Goal: Information Seeking & Learning: Learn about a topic

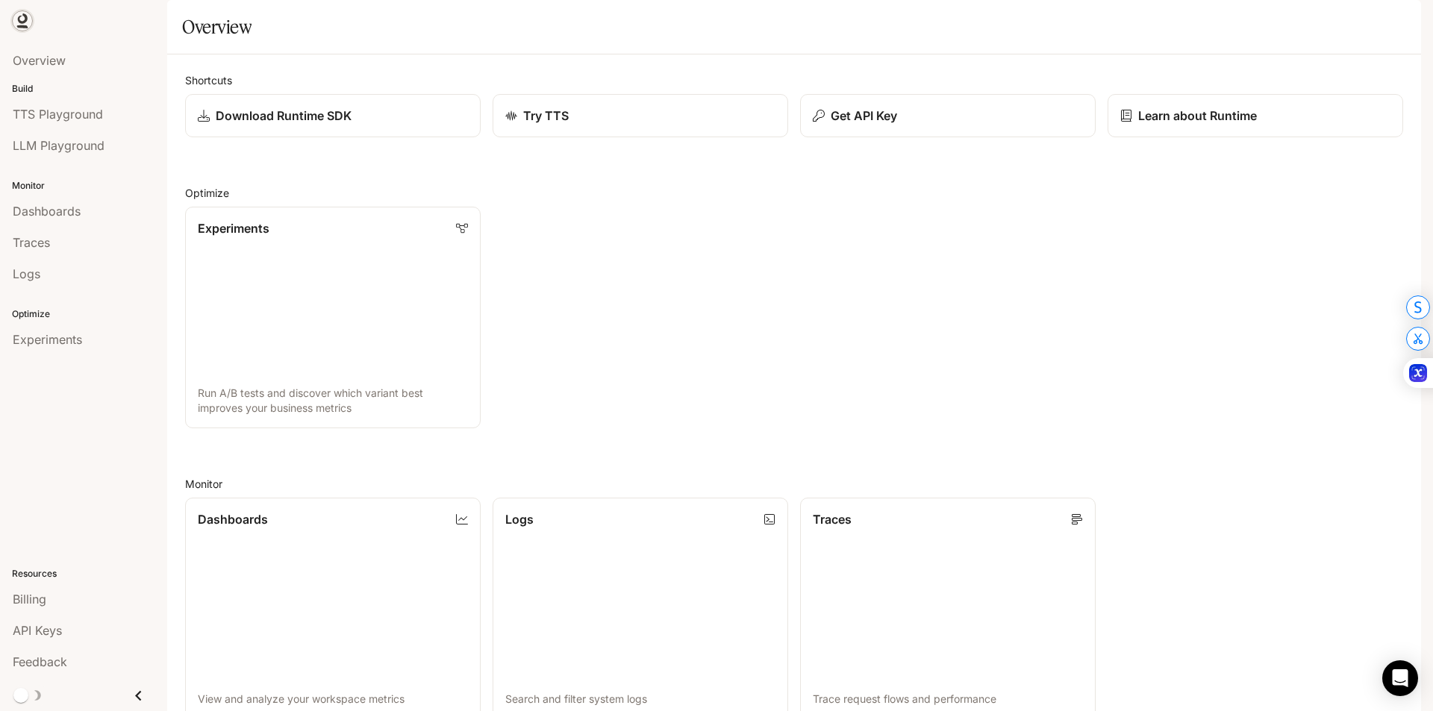
click at [16, 24] on icon at bounding box center [22, 20] width 15 height 15
click at [1329, 34] on link "Documentation Documentation" at bounding box center [1333, 21] width 91 height 30
click at [68, 212] on span "Dashboards" at bounding box center [47, 211] width 68 height 18
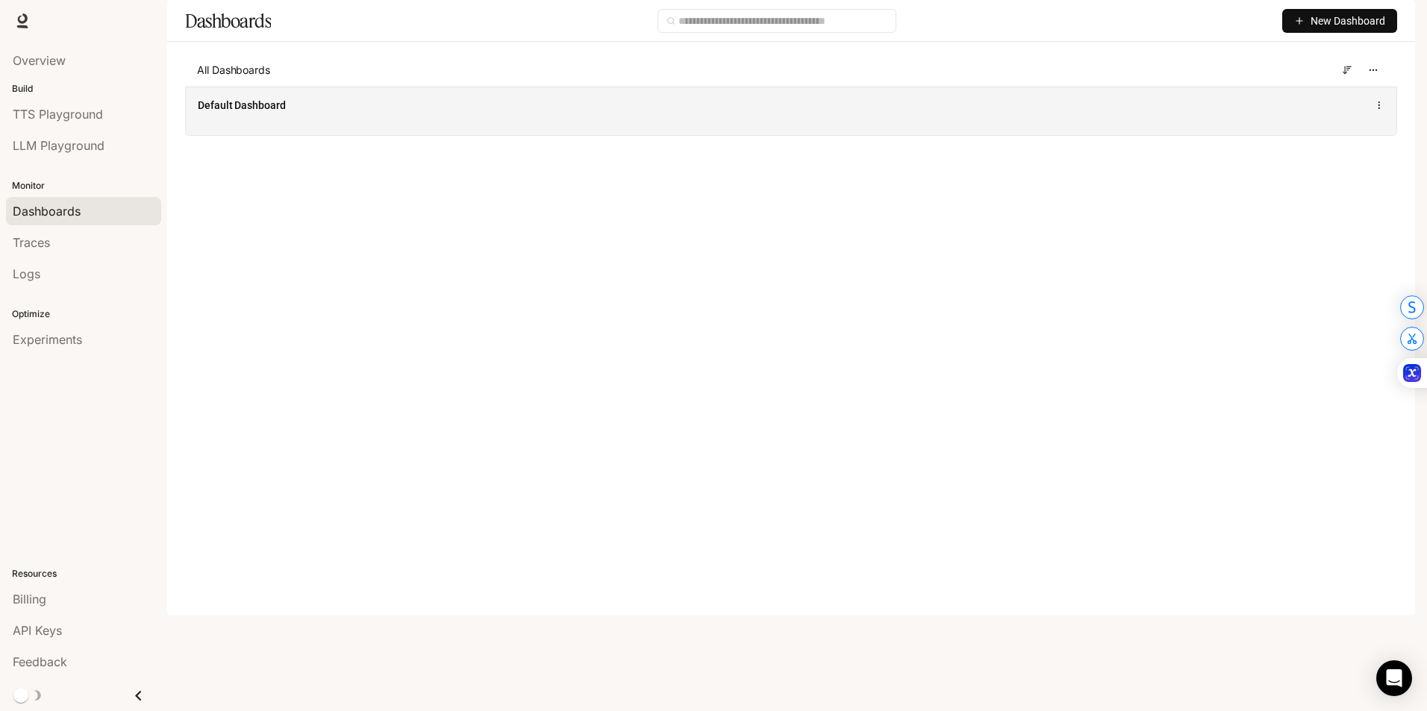
click at [279, 135] on div "Default Dashboard" at bounding box center [791, 111] width 1211 height 49
